Goal: Task Accomplishment & Management: Use online tool/utility

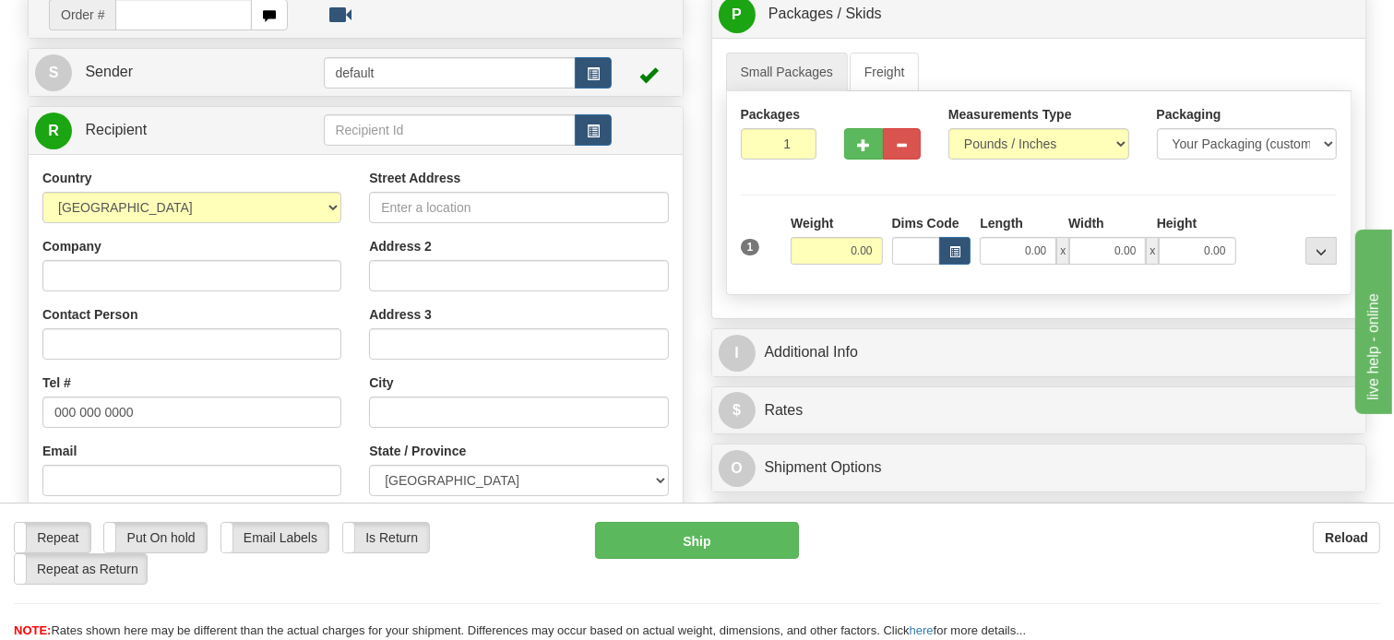
scroll to position [185, 0]
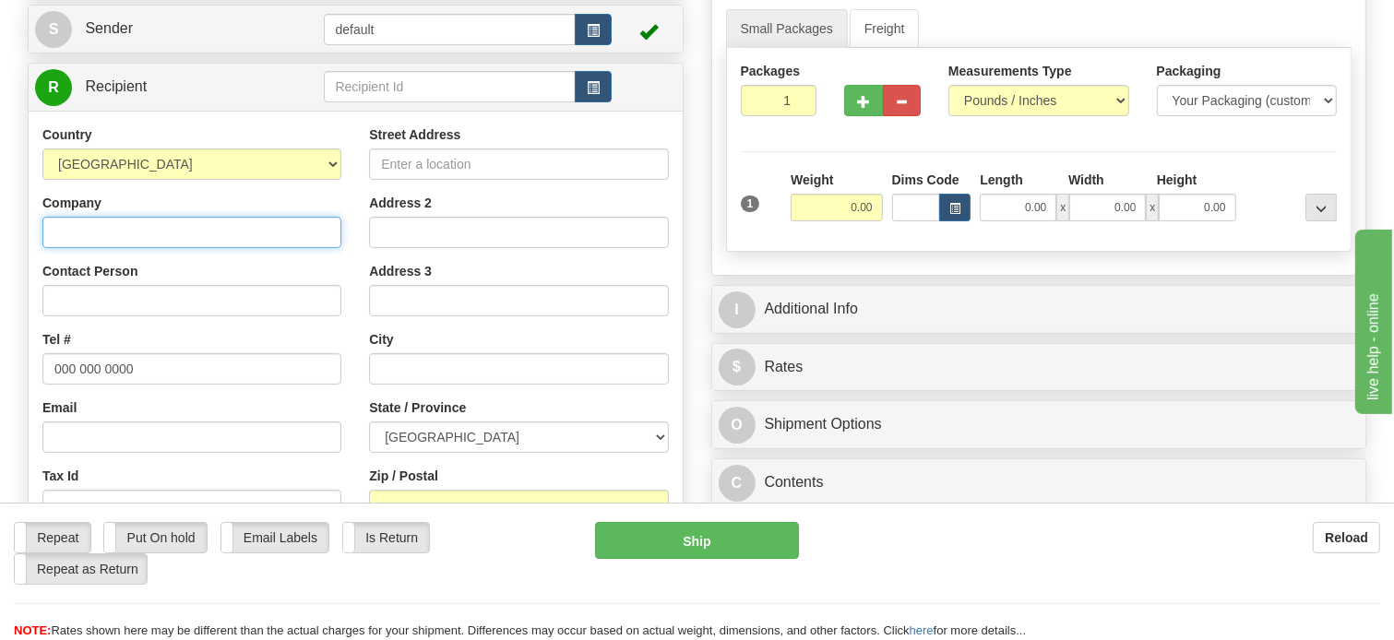
click at [188, 248] on input "Company" at bounding box center [191, 232] width 299 height 31
paste input "High Level Home [GEOGRAPHIC_DATA]"
type input "High Level Home [GEOGRAPHIC_DATA]"
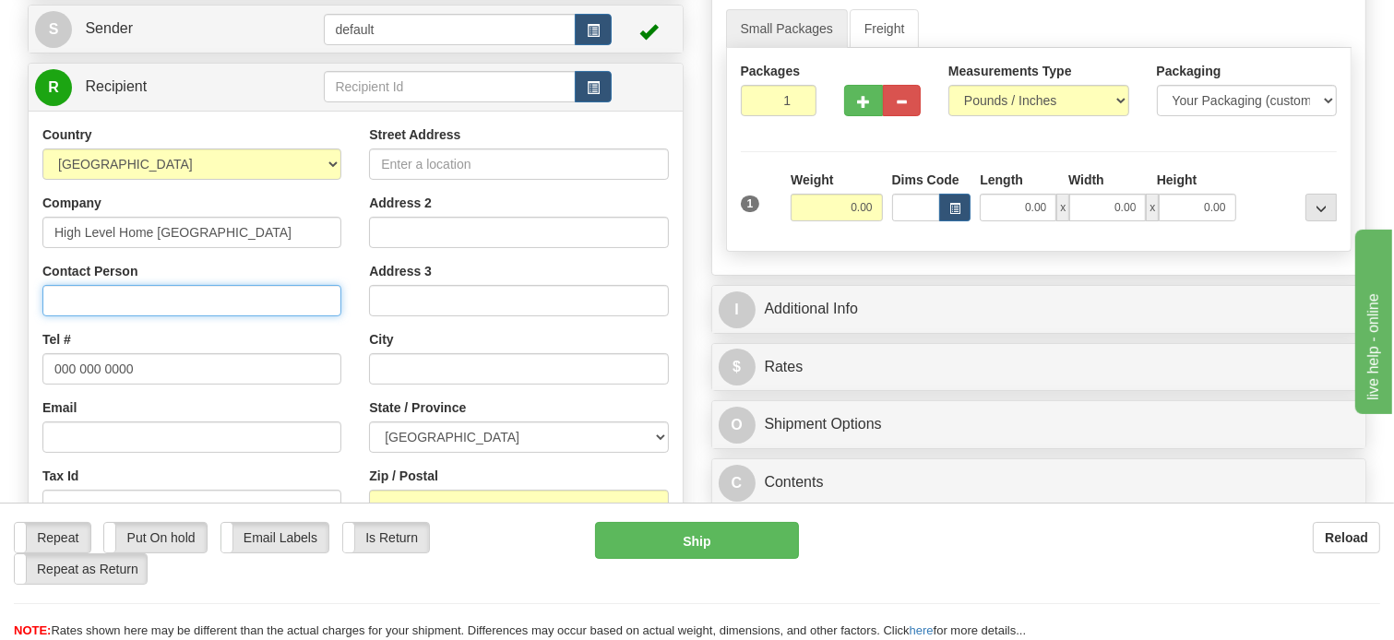
click at [166, 317] on input "Contact Person" at bounding box center [191, 300] width 299 height 31
paste input "Attn: [PERSON_NAME]"
type input "Attn: [PERSON_NAME]"
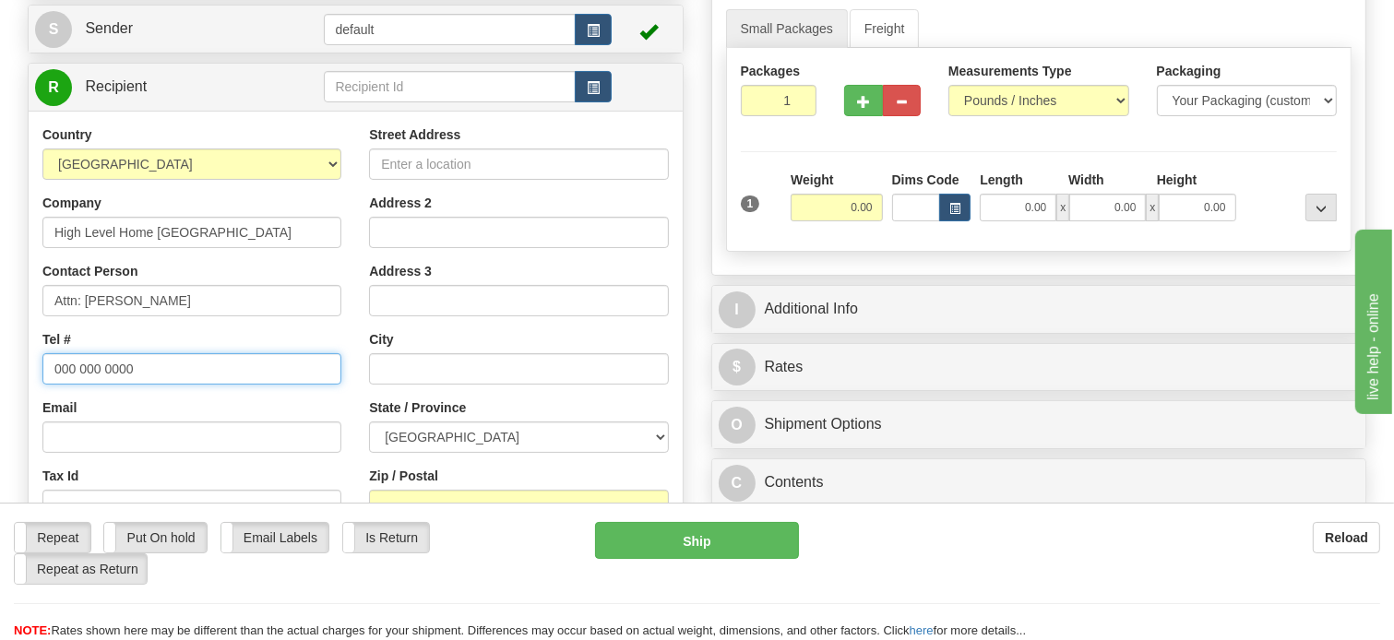
drag, startPoint x: 138, startPoint y: 404, endPoint x: 9, endPoint y: 405, distance: 129.2
click at [9, 405] on div "Toggle navigation Settings Shipping Preferences Fields Preferences New" at bounding box center [697, 335] width 1394 height 1040
paste input "7809263575"
click at [78, 385] on input "7809263575" at bounding box center [191, 368] width 299 height 31
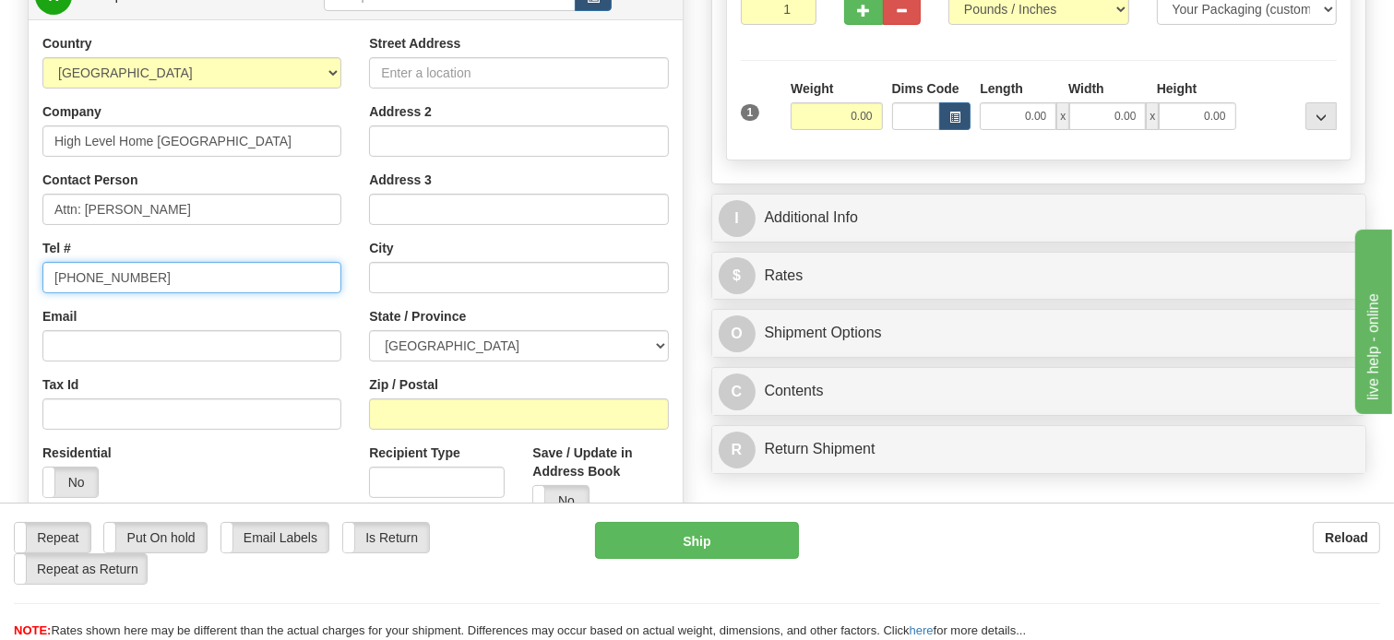
scroll to position [277, 0]
type input "[PHONE_NUMBER]"
click at [203, 429] on div "Tax Id" at bounding box center [191, 402] width 299 height 54
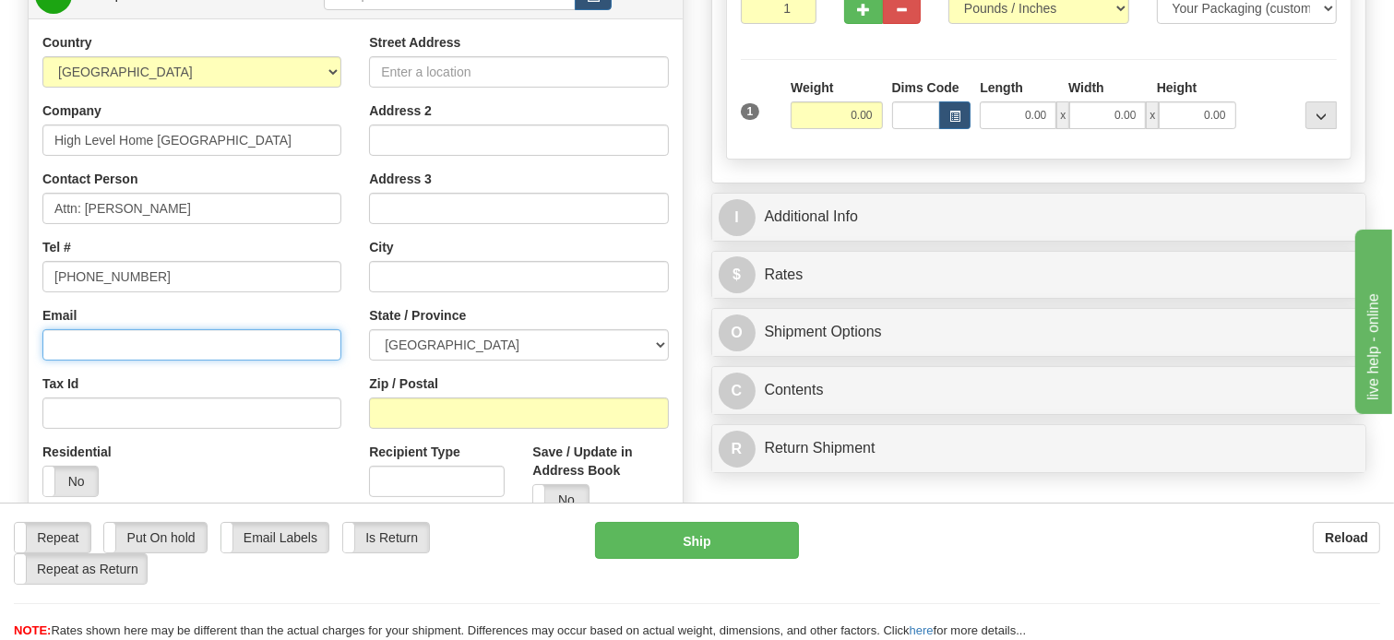
click at [192, 361] on input "Email" at bounding box center [191, 344] width 299 height 31
paste input "[PERSON_NAME][EMAIL_ADDRESS][PERSON_NAME][DOMAIN_NAME]"
type input "[PERSON_NAME][EMAIL_ADDRESS][PERSON_NAME][DOMAIN_NAME]"
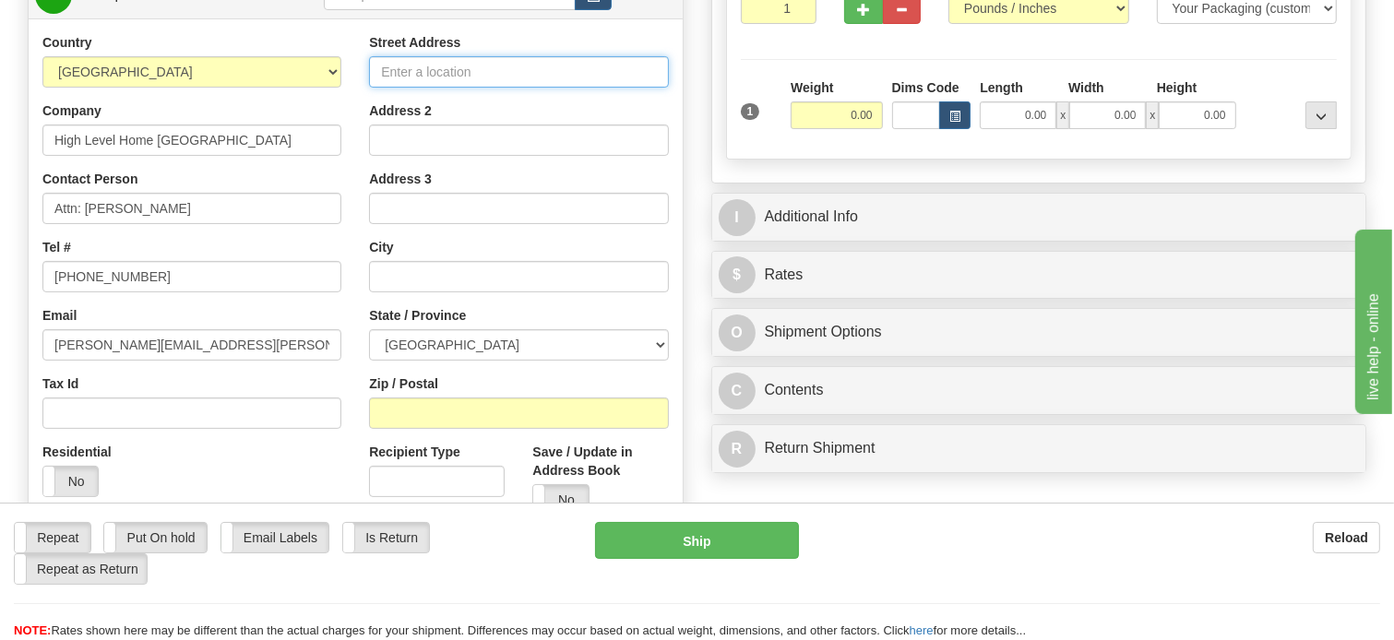
click at [471, 88] on input "Street Address" at bounding box center [518, 71] width 299 height 31
paste input "[STREET_ADDRESS]: [PERSON_NAME][GEOGRAPHIC_DATA]"
click at [628, 88] on input "[STREET_ADDRESS]: [PERSON_NAME][GEOGRAPHIC_DATA]" at bounding box center [518, 71] width 299 height 31
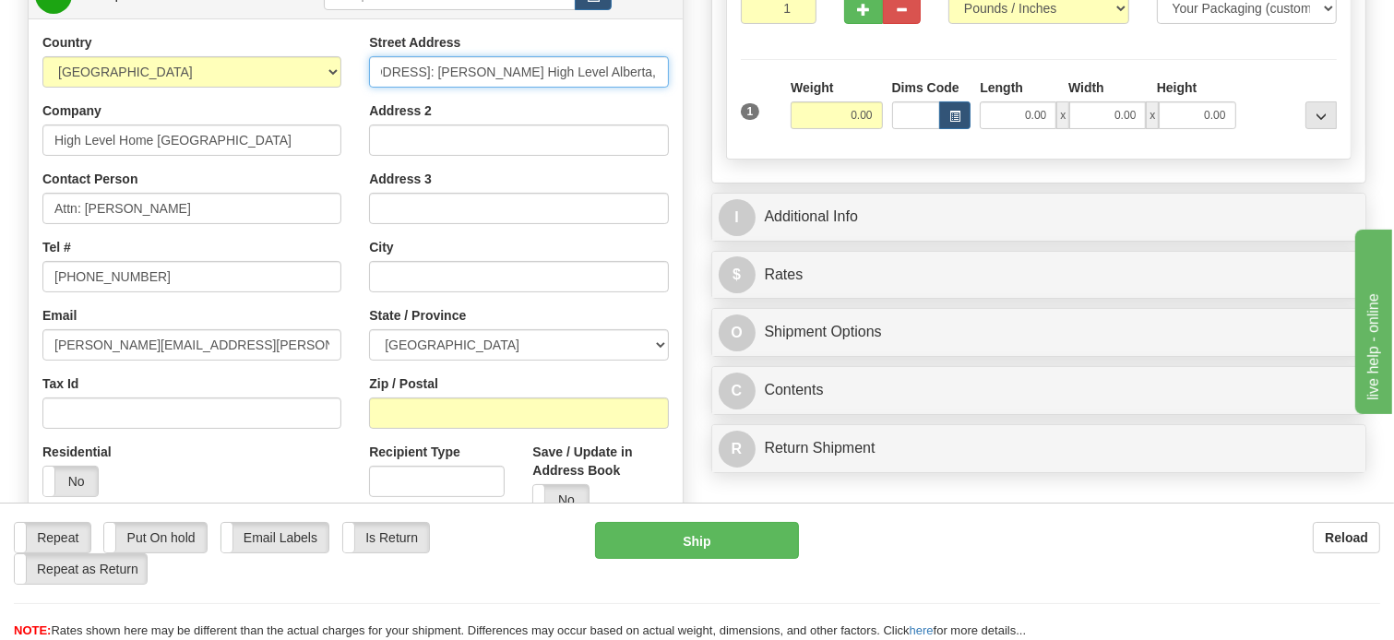
scroll to position [0, 46]
type input "[STREET_ADDRESS]: [PERSON_NAME] High Level Alberta,"
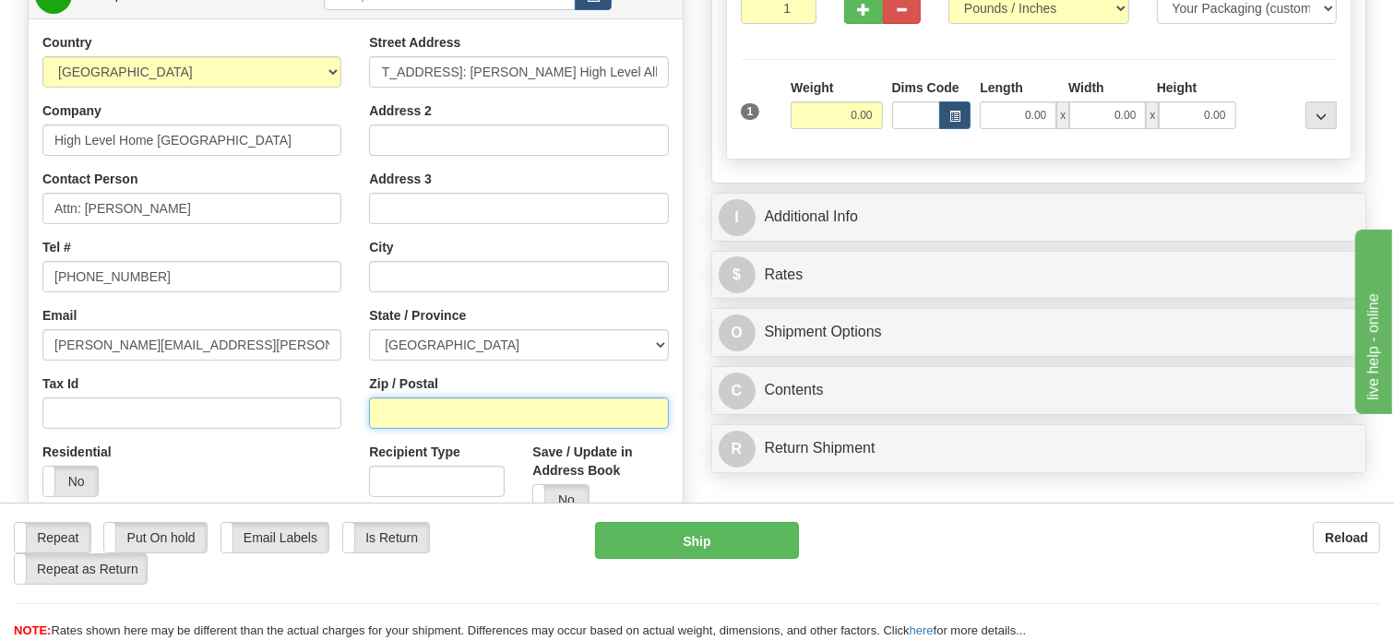
click at [536, 429] on input "Zip / Postal" at bounding box center [518, 413] width 299 height 31
paste input "T0H1Z0"
click at [405, 429] on input "T0H1Z0" at bounding box center [518, 413] width 299 height 31
type input "T0H 1Z0"
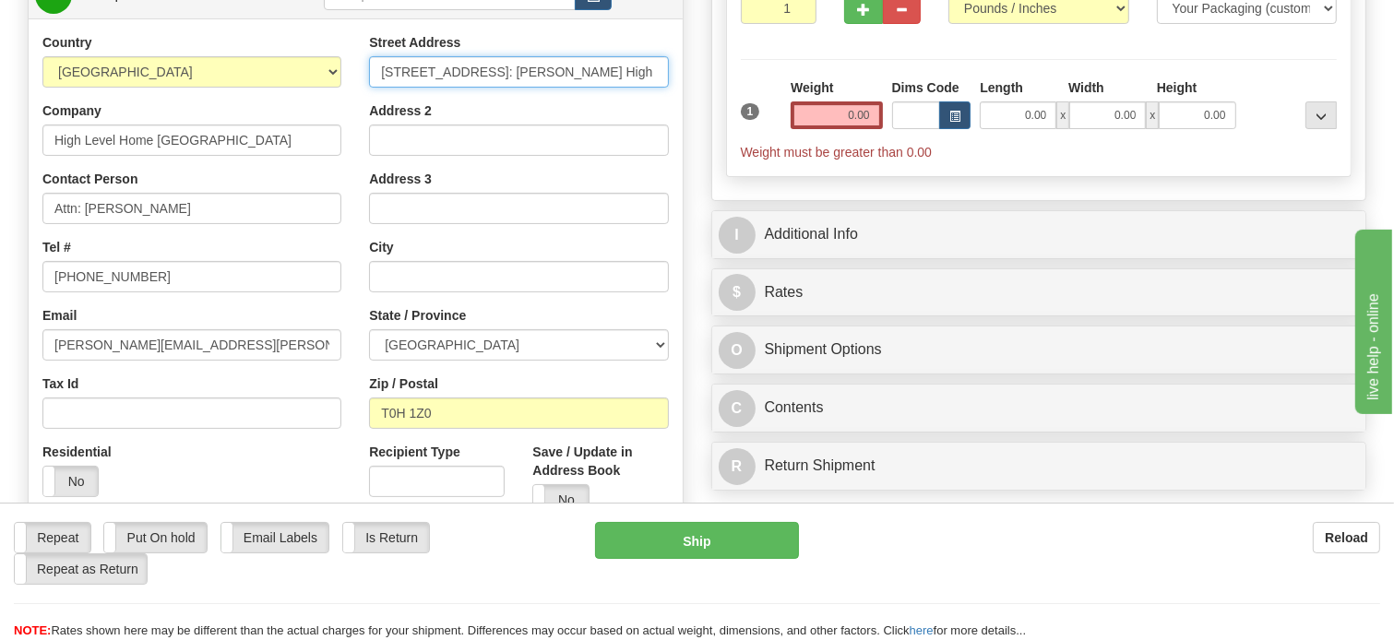
drag, startPoint x: 472, startPoint y: 114, endPoint x: 573, endPoint y: 109, distance: 100.7
click at [573, 88] on input "[STREET_ADDRESS]: [PERSON_NAME] High Level Alberta," at bounding box center [518, 71] width 299 height 31
click at [577, 88] on input "[STREET_ADDRESS]: [PERSON_NAME] High Level Alberta," at bounding box center [518, 71] width 299 height 31
drag, startPoint x: 589, startPoint y: 113, endPoint x: 606, endPoint y: 113, distance: 17.5
click at [606, 88] on input "[STREET_ADDRESS]: [PERSON_NAME] High Level Alberta," at bounding box center [518, 71] width 299 height 31
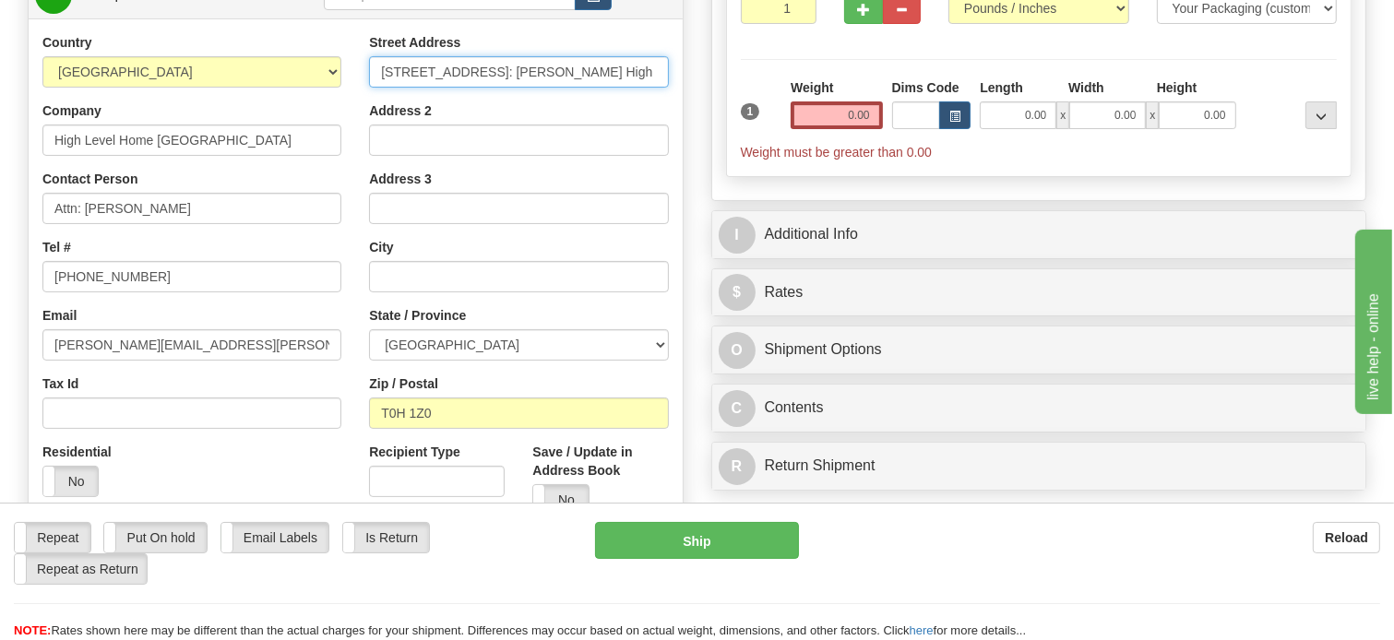
click at [606, 88] on input "[STREET_ADDRESS]: [PERSON_NAME] High Level Alberta," at bounding box center [518, 71] width 299 height 31
drag, startPoint x: 594, startPoint y: 114, endPoint x: 606, endPoint y: 114, distance: 12.0
click at [606, 88] on input "[STREET_ADDRESS]: [PERSON_NAME] High Level Alberta," at bounding box center [518, 71] width 299 height 31
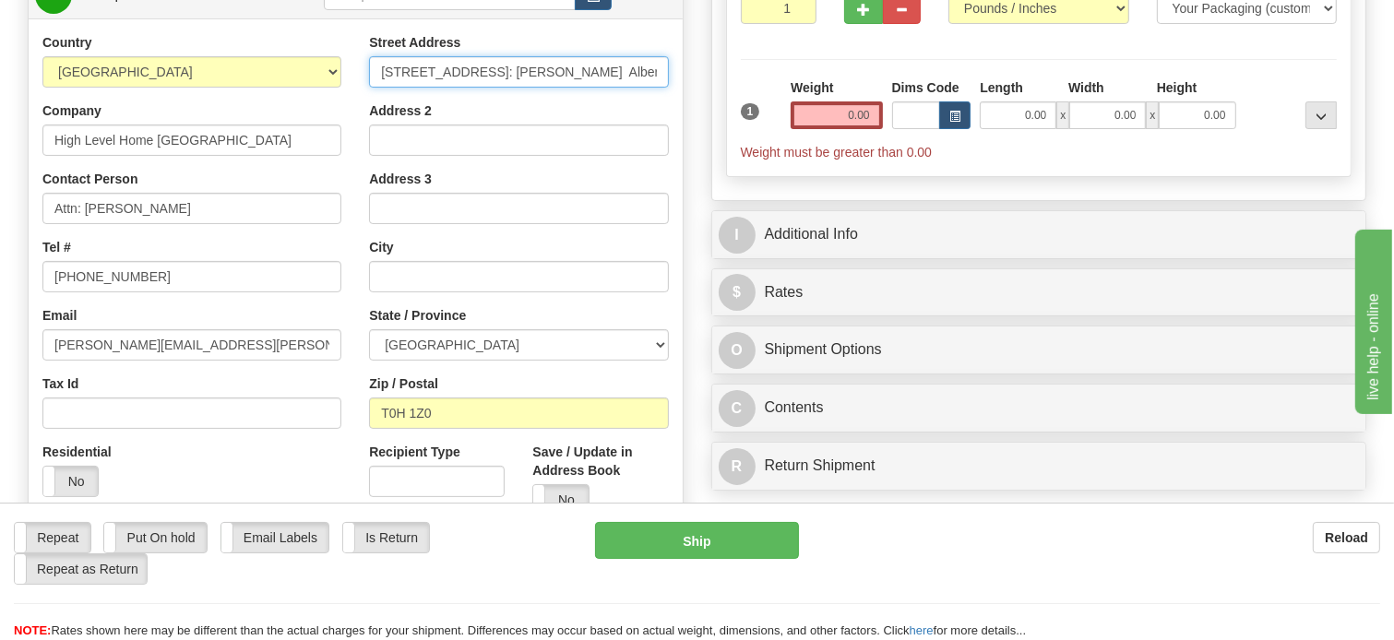
type input "[STREET_ADDRESS]: [PERSON_NAME] Alberta,"
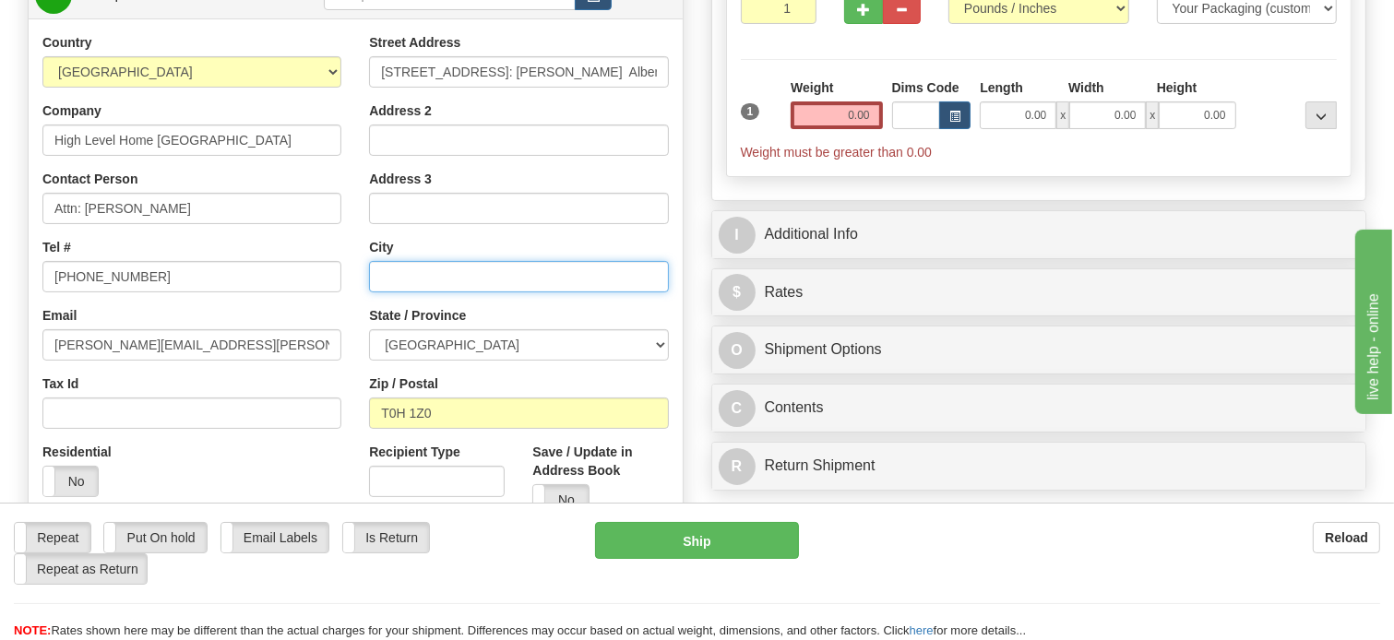
click at [438, 293] on input "text" at bounding box center [518, 276] width 299 height 31
paste input "High Level"
type input "High Level"
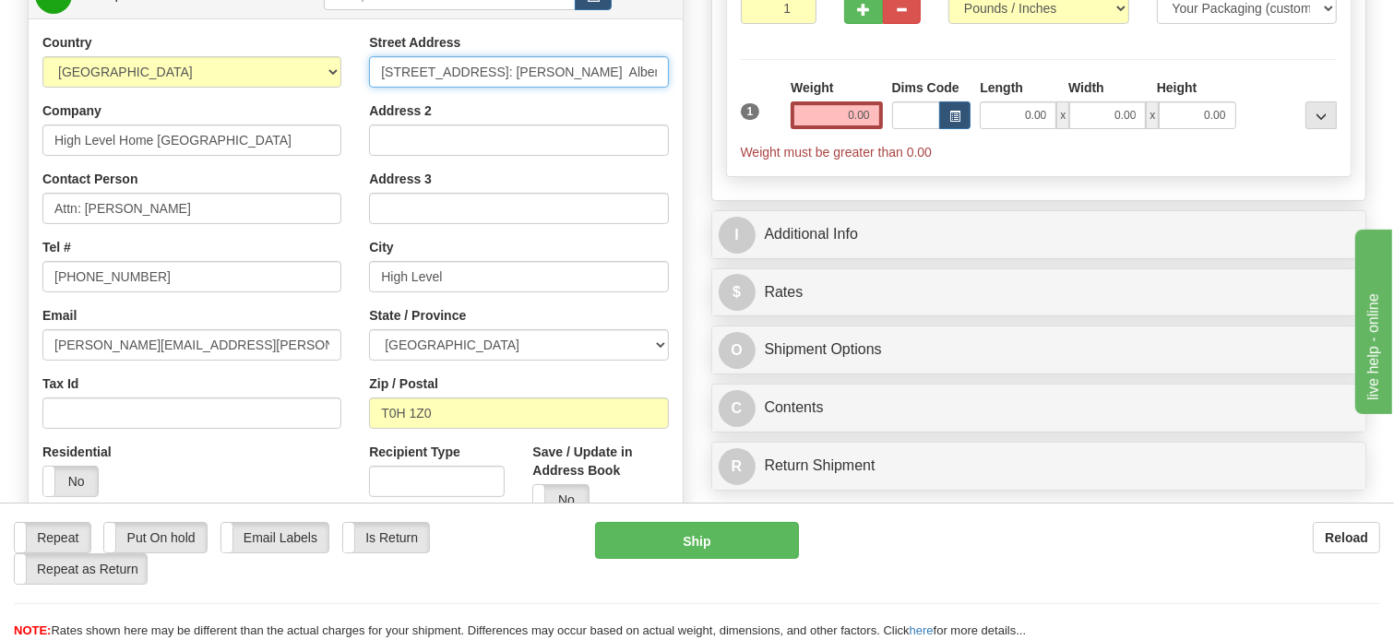
drag, startPoint x: 472, startPoint y: 117, endPoint x: 682, endPoint y: 123, distance: 210.5
click at [682, 123] on div "Street Address [STREET_ADDRESS][PERSON_NAME], Address 2 Address 3 [PERSON_NAME]…" at bounding box center [518, 281] width 327 height 496
type input "[STREET_ADDRESS]"
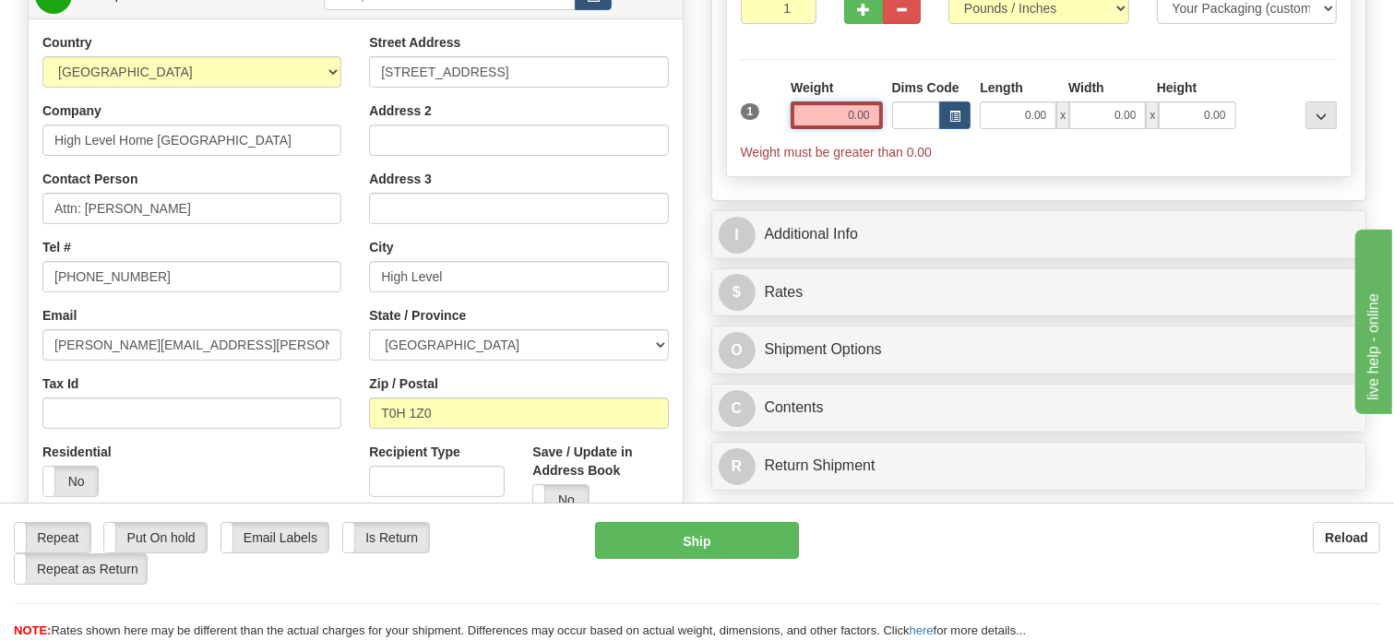
click at [849, 129] on input "0.00" at bounding box center [836, 116] width 91 height 28
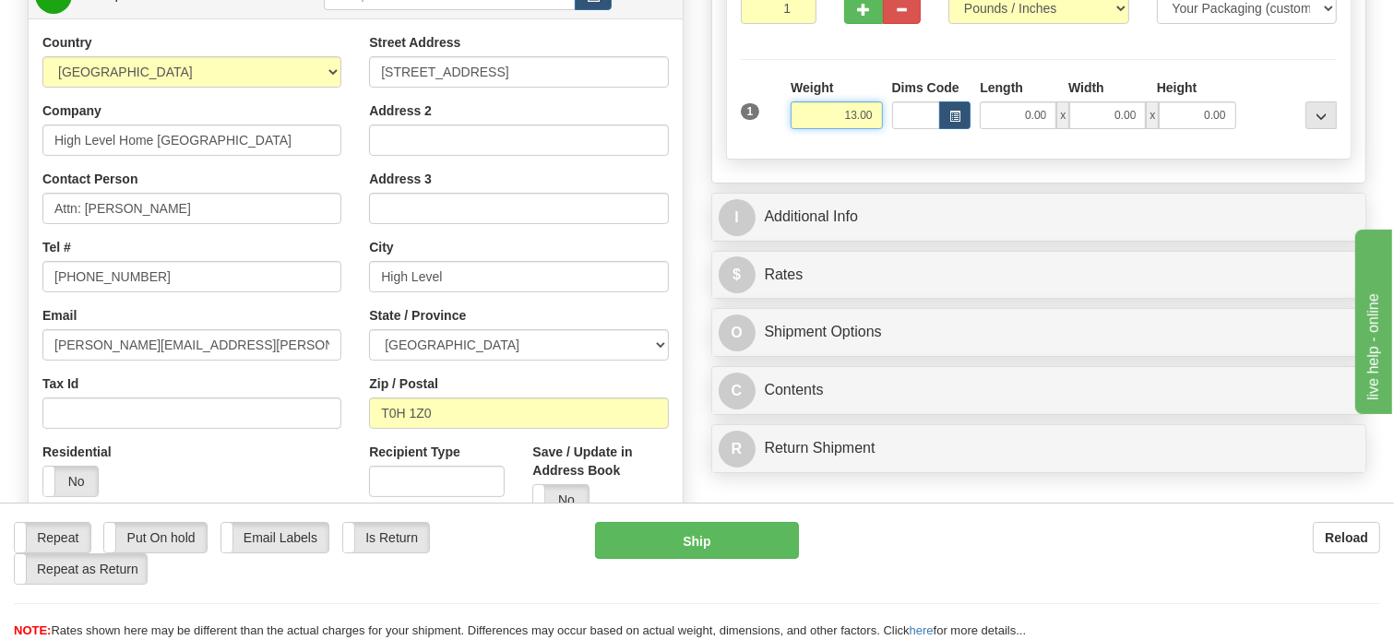
type input "13.00"
click button "Delete" at bounding box center [0, 0] width 0 height 0
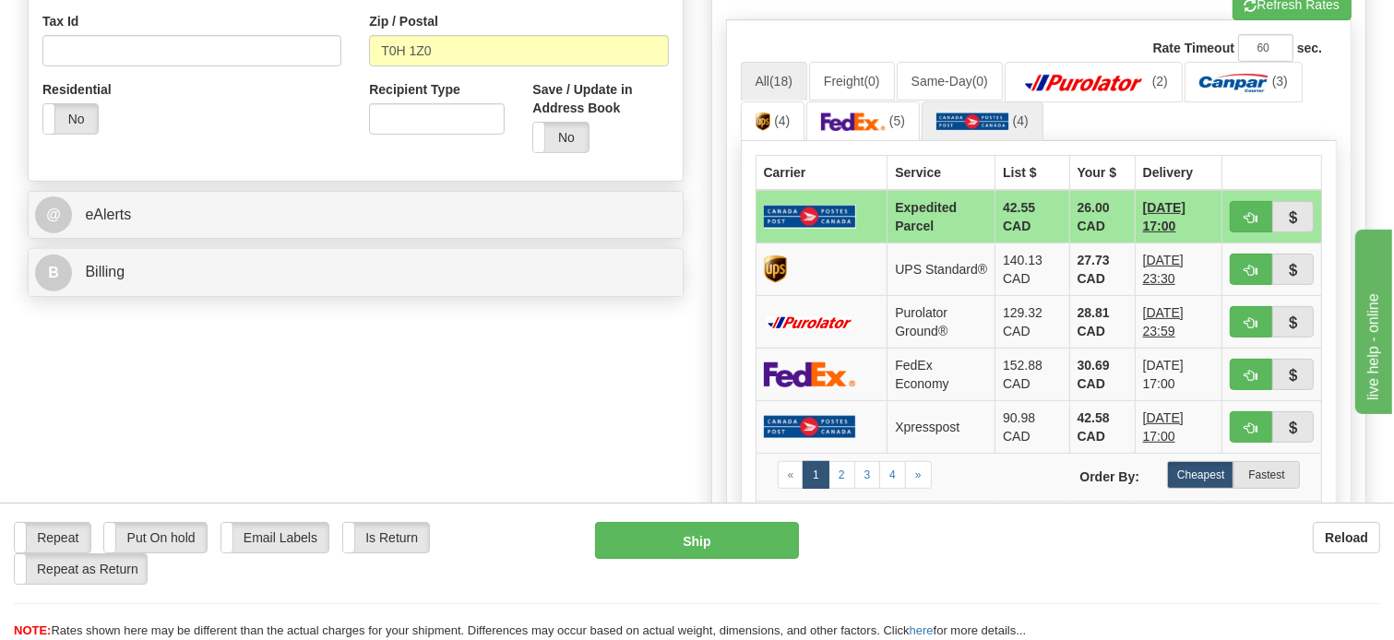
scroll to position [646, 0]
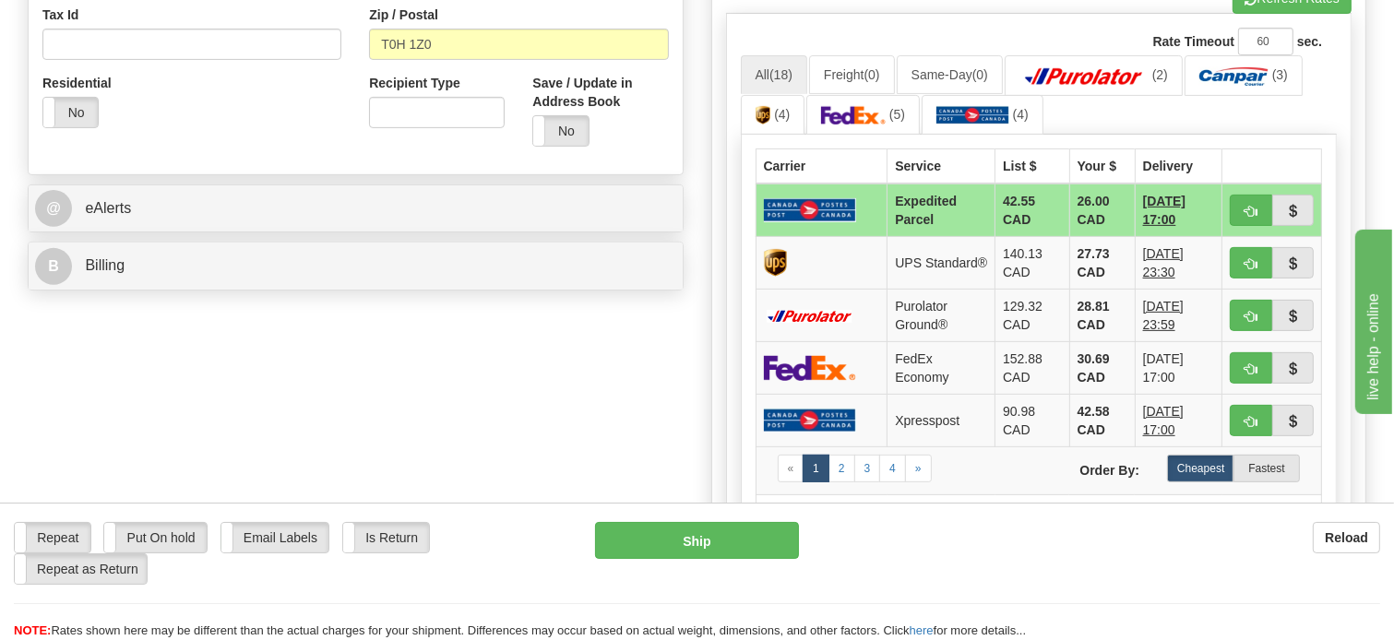
click at [819, 221] on img at bounding box center [810, 209] width 92 height 23
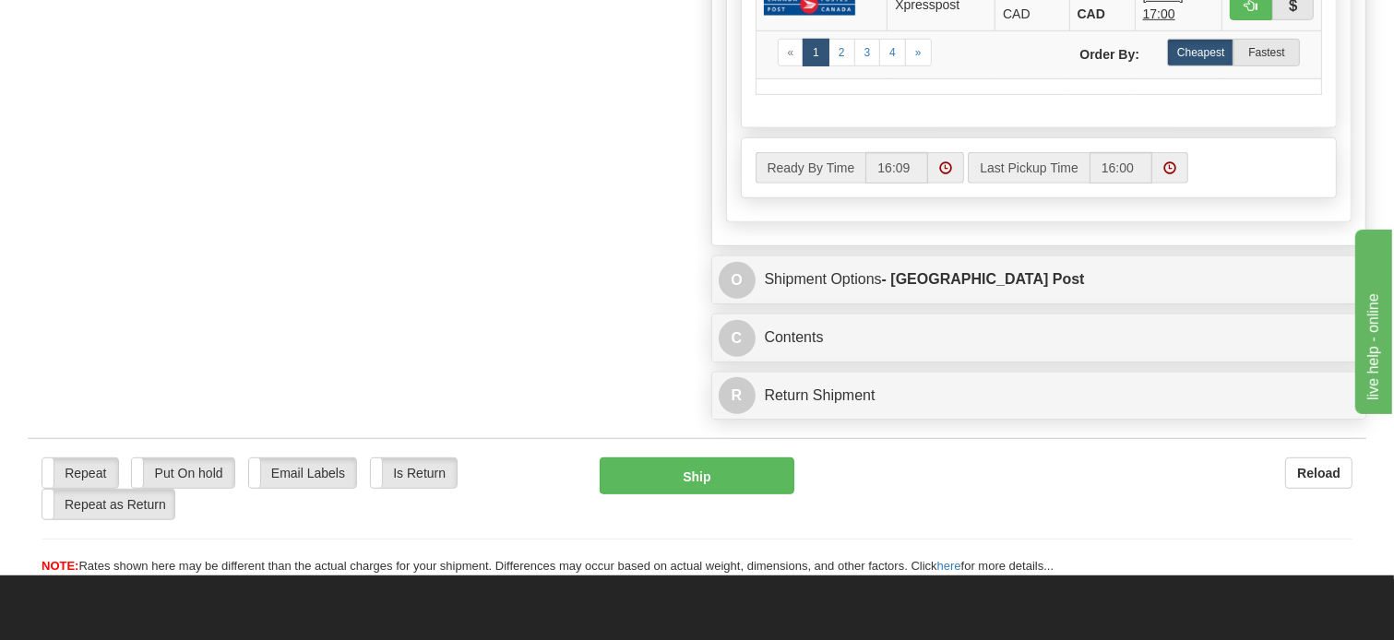
scroll to position [1107, 0]
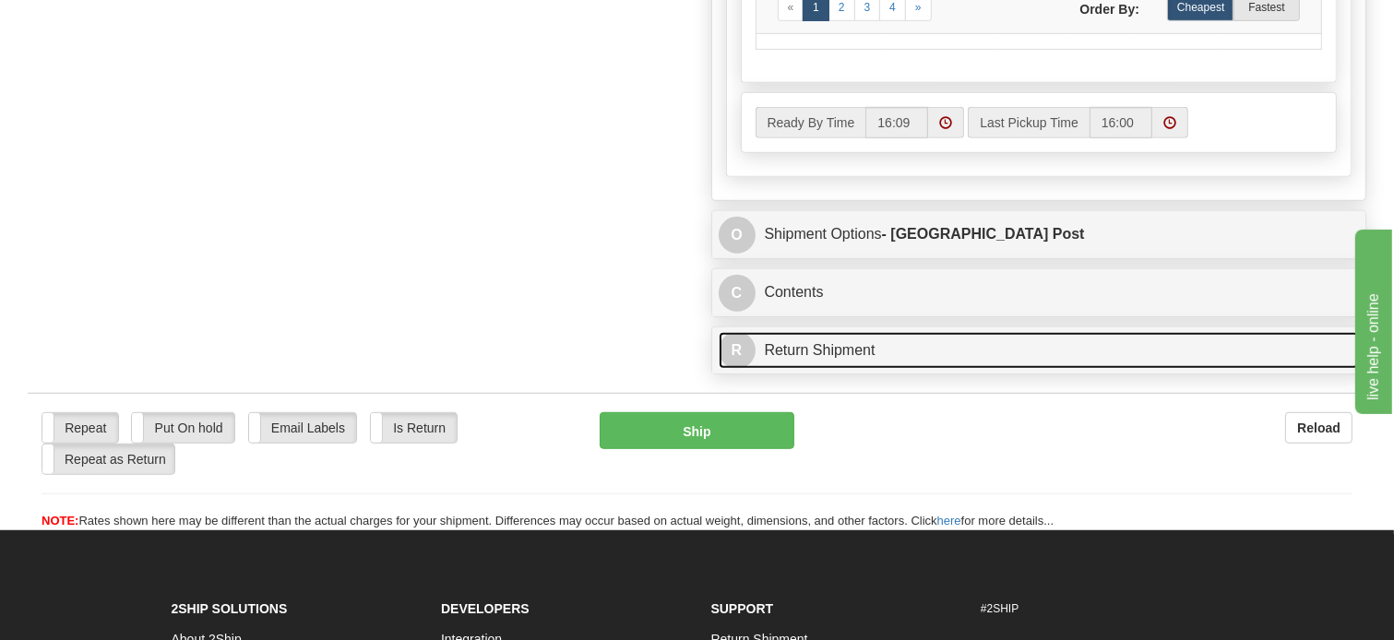
click at [831, 370] on link "R Return Shipment" at bounding box center [1039, 351] width 641 height 38
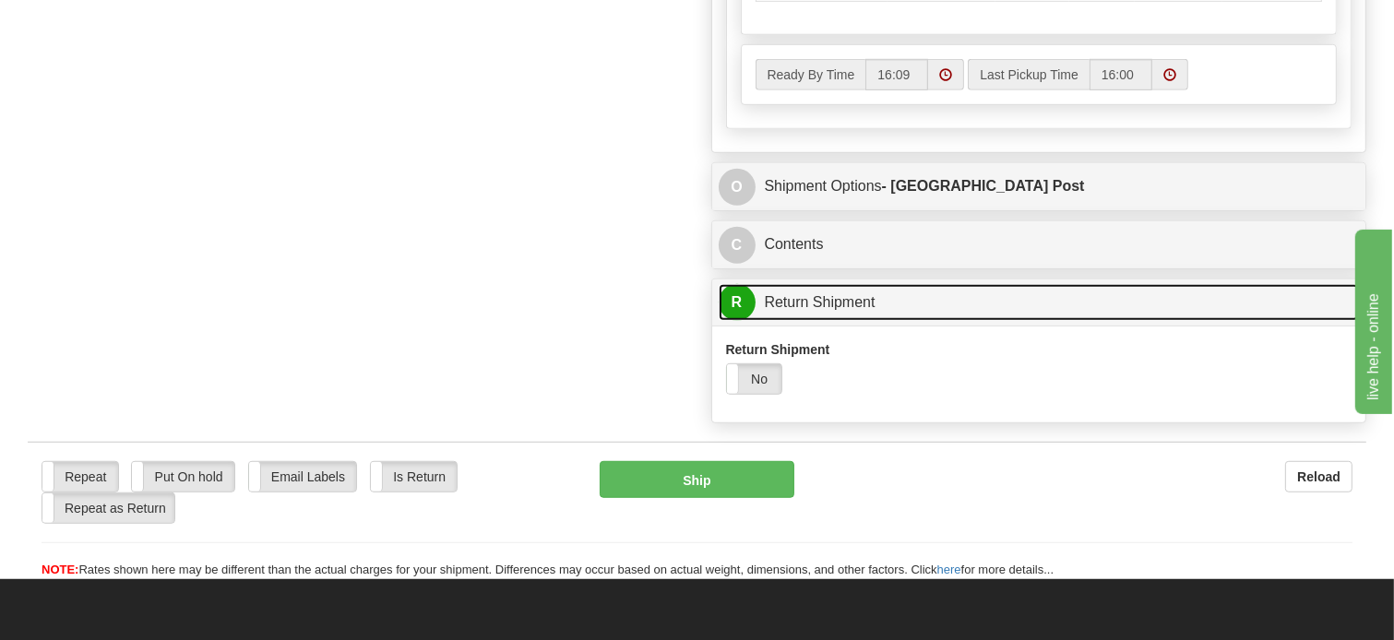
scroll to position [1200, 0]
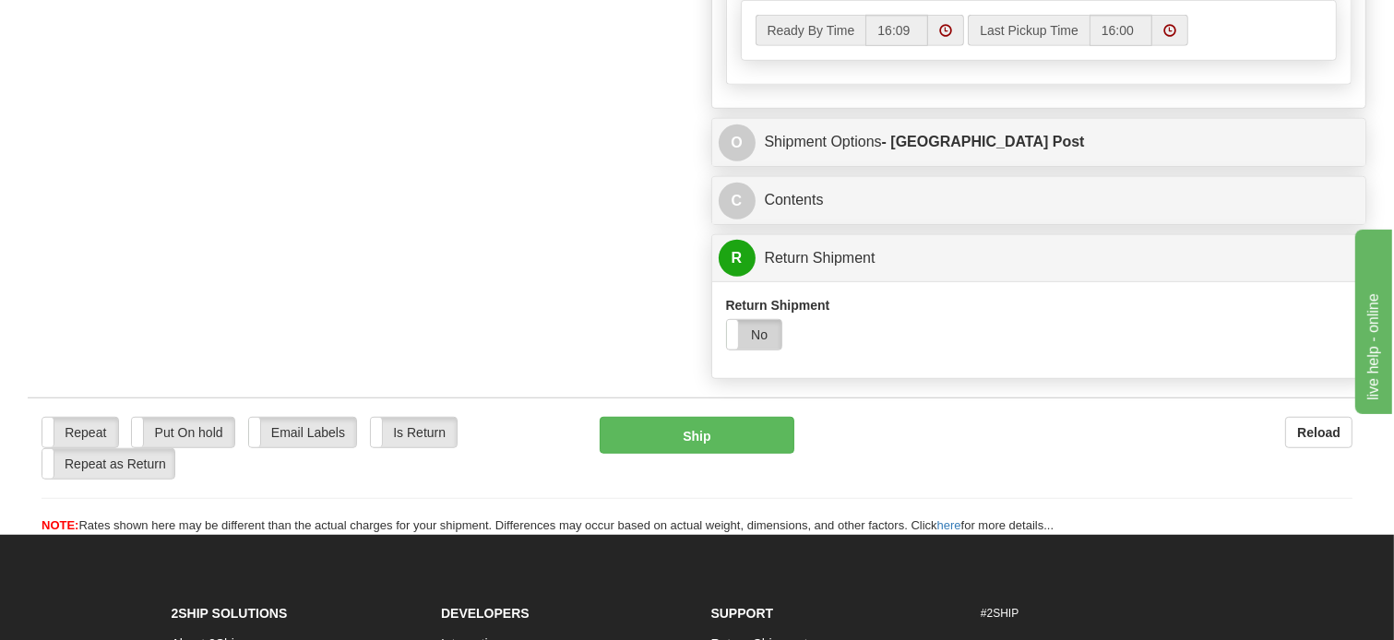
click at [770, 350] on label "No" at bounding box center [754, 335] width 54 height 30
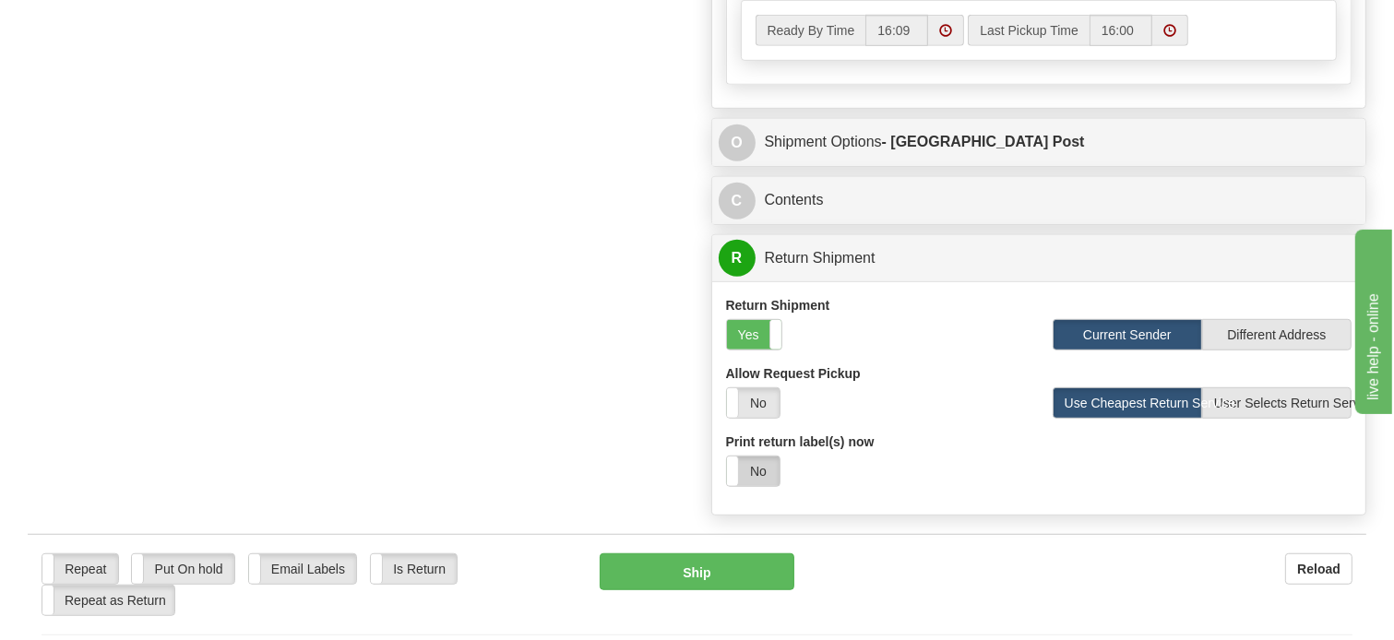
click at [761, 486] on label "No" at bounding box center [753, 472] width 53 height 30
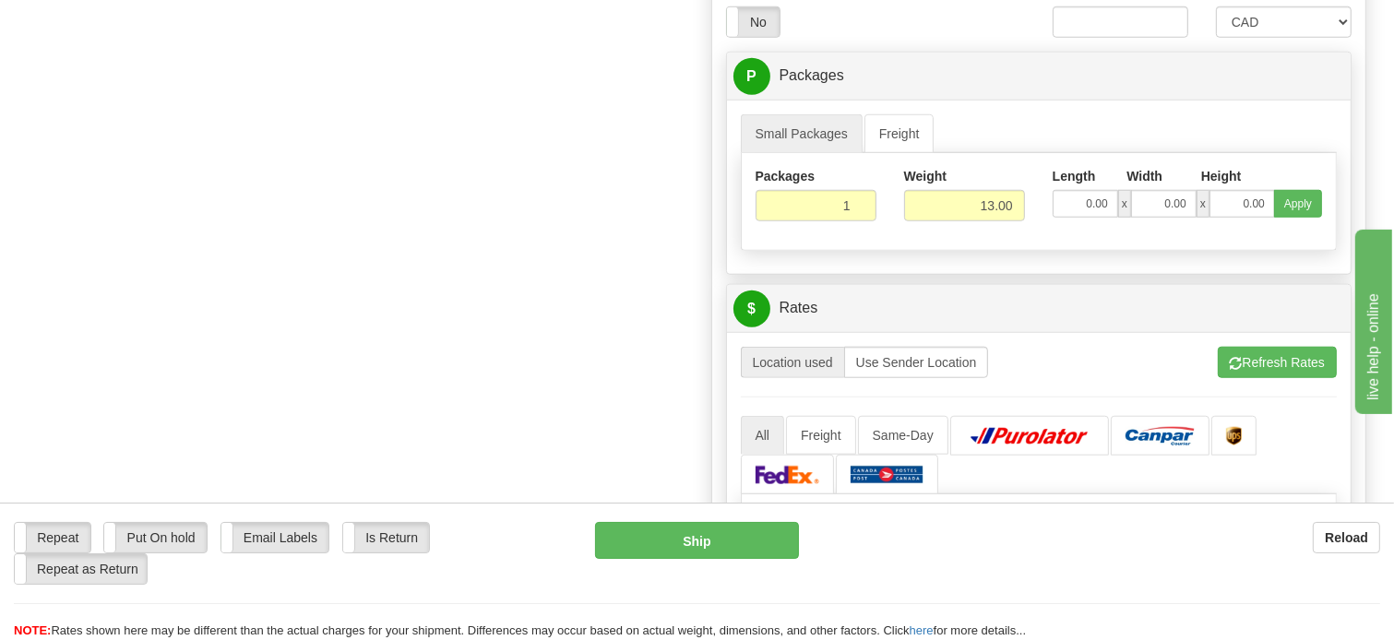
scroll to position [1661, 0]
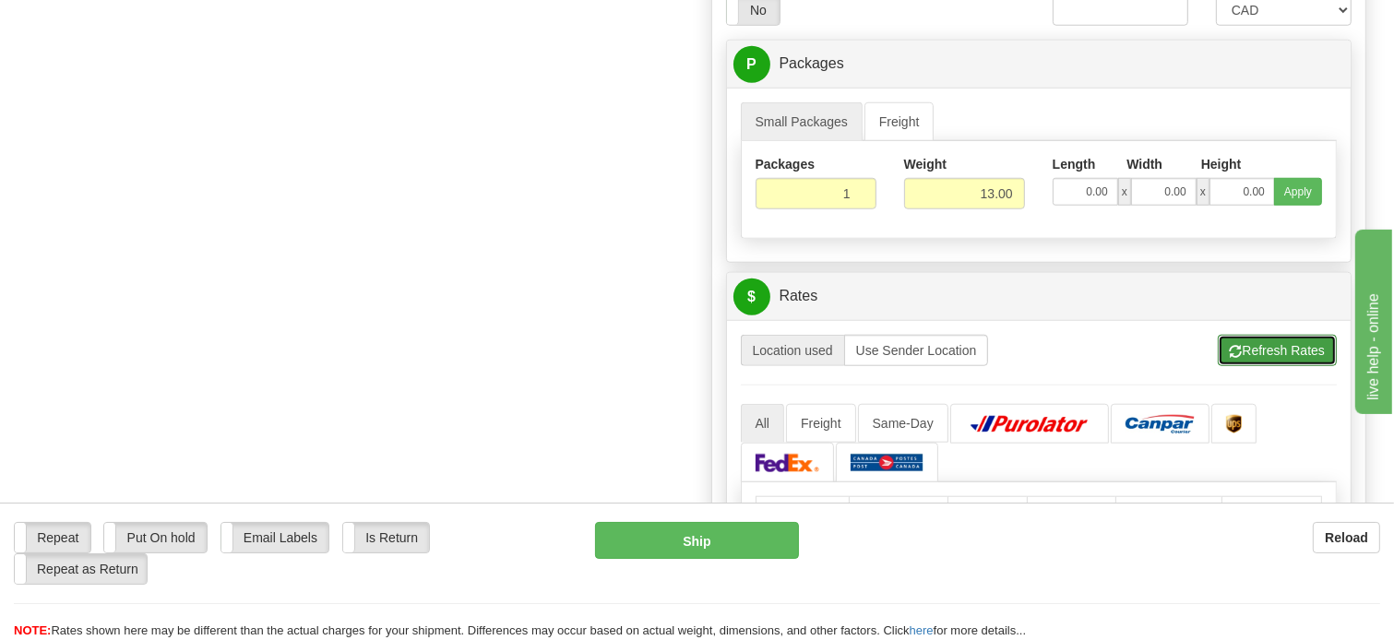
click at [1298, 366] on button "Refresh Rates" at bounding box center [1277, 350] width 119 height 31
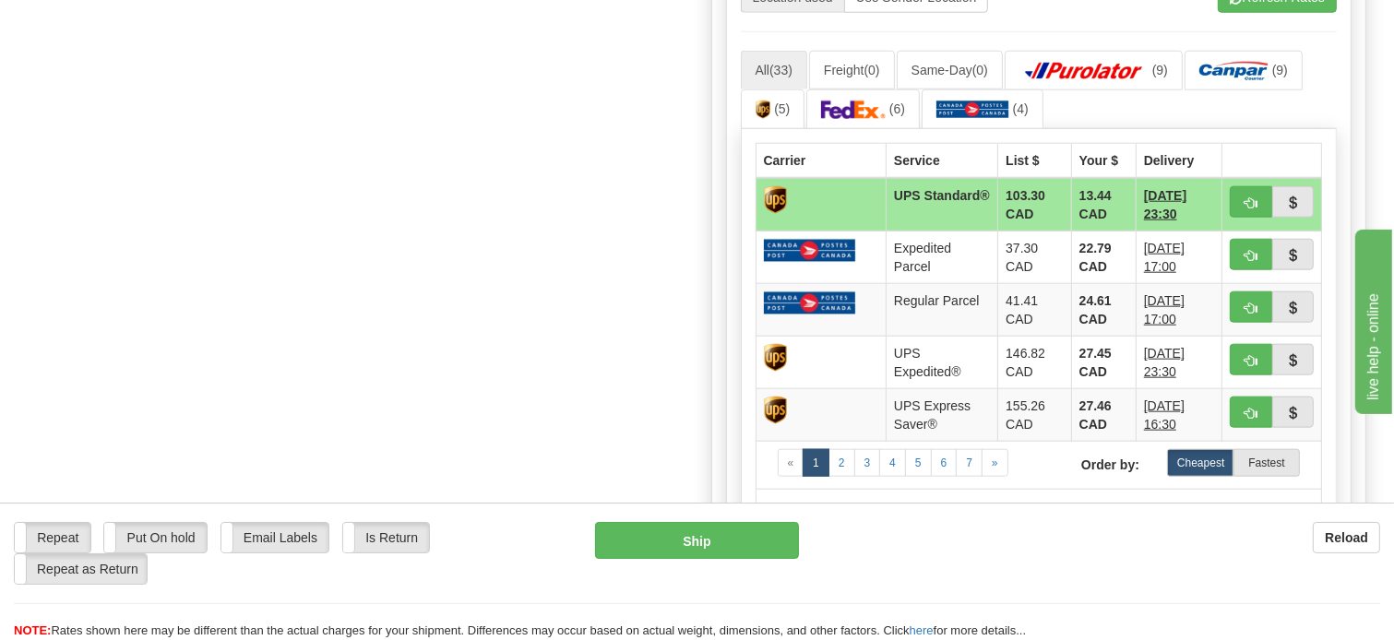
scroll to position [2030, 0]
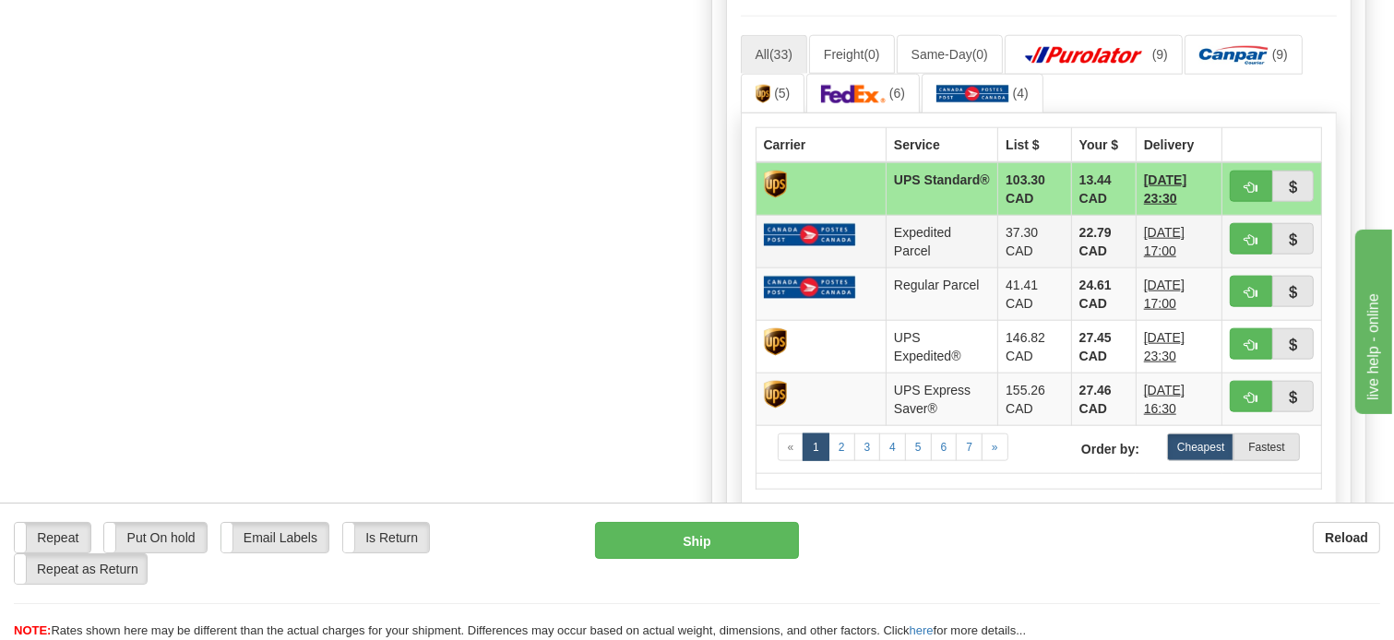
click at [827, 269] on td at bounding box center [821, 242] width 131 height 53
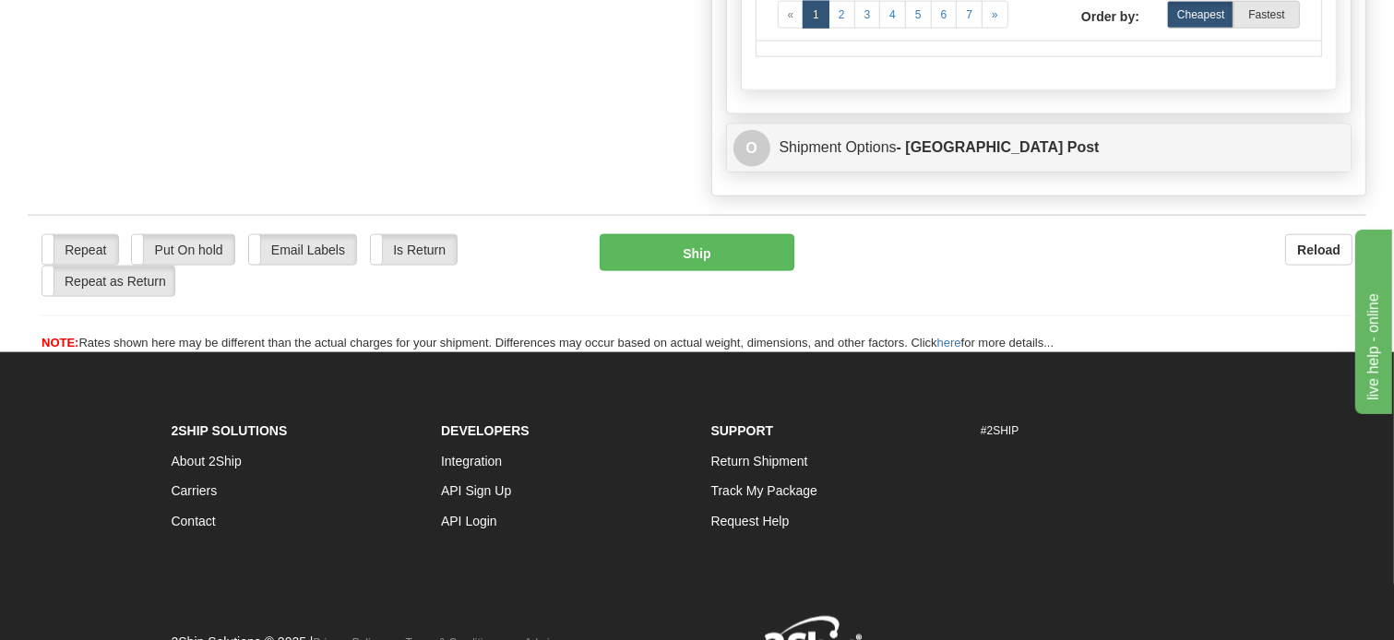
scroll to position [2492, 0]
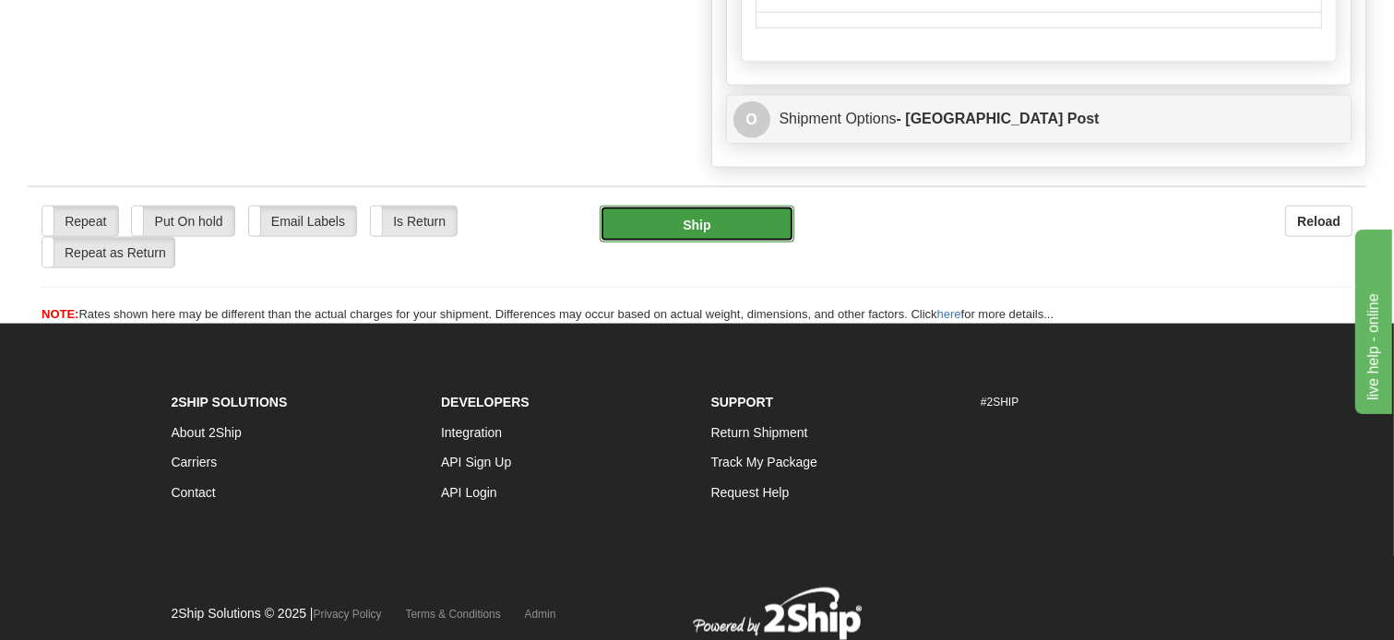
click at [699, 243] on button "Ship" at bounding box center [698, 224] width 196 height 37
type input "DOM.EP"
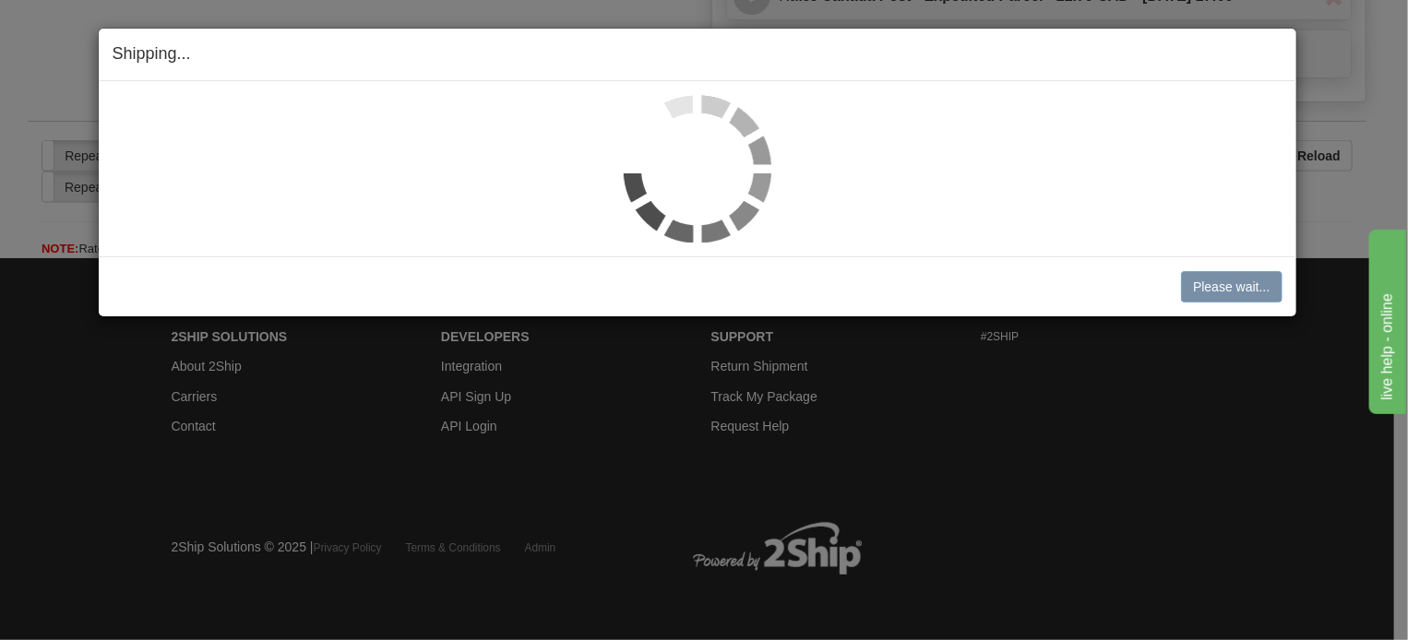
scroll to position [1309, 0]
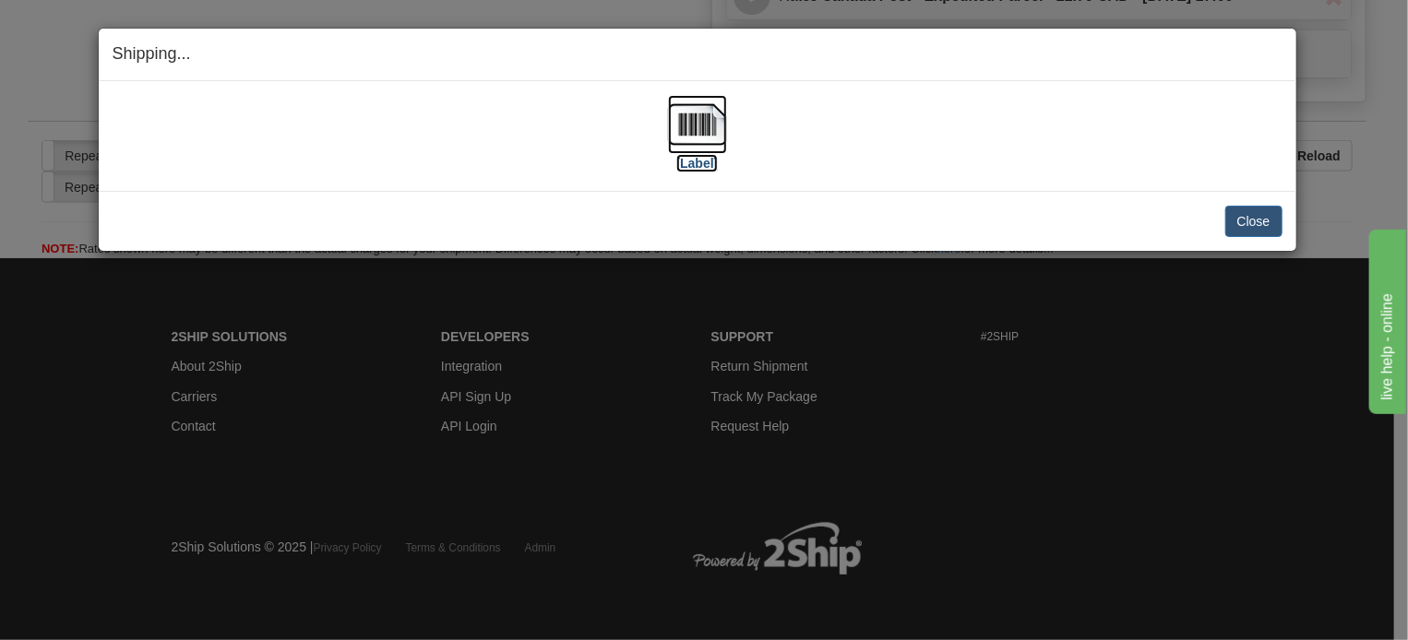
click at [699, 110] on img at bounding box center [697, 124] width 59 height 59
